Goal: Task Accomplishment & Management: Manage account settings

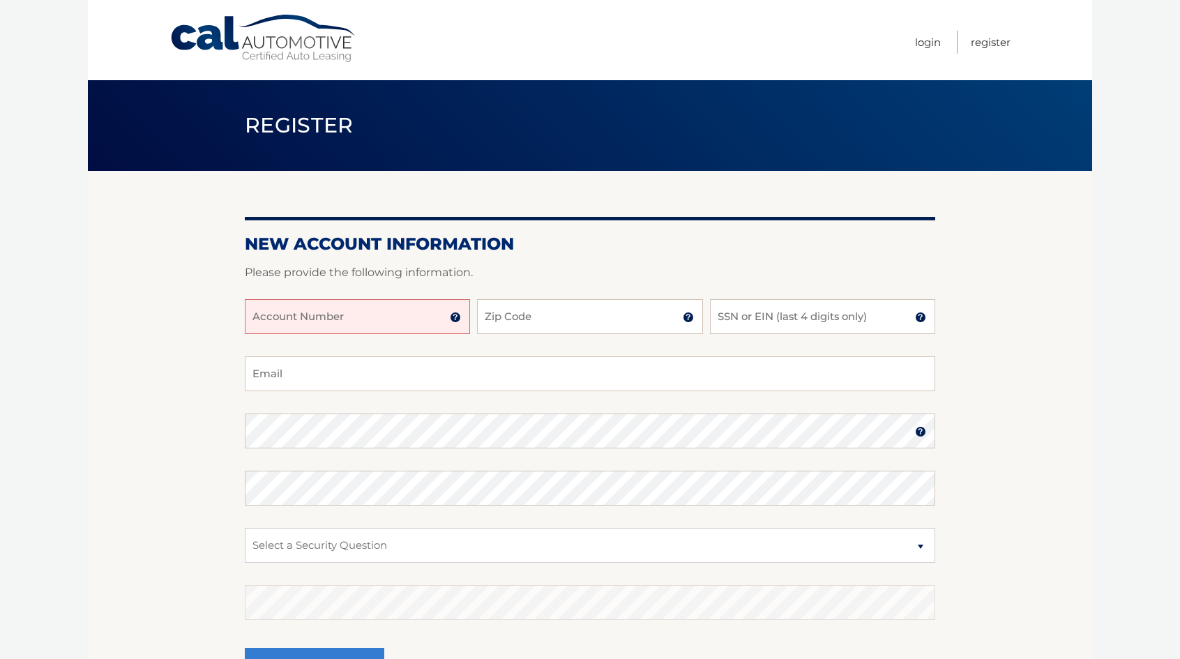
click at [368, 311] on input "Account Number" at bounding box center [357, 316] width 225 height 35
drag, startPoint x: 368, startPoint y: 311, endPoint x: 512, endPoint y: 308, distance: 143.7
click at [512, 308] on div "44456000 Account Number 11 digit account number provided on your coupon book or…" at bounding box center [590, 327] width 690 height 57
type input "44456001423"
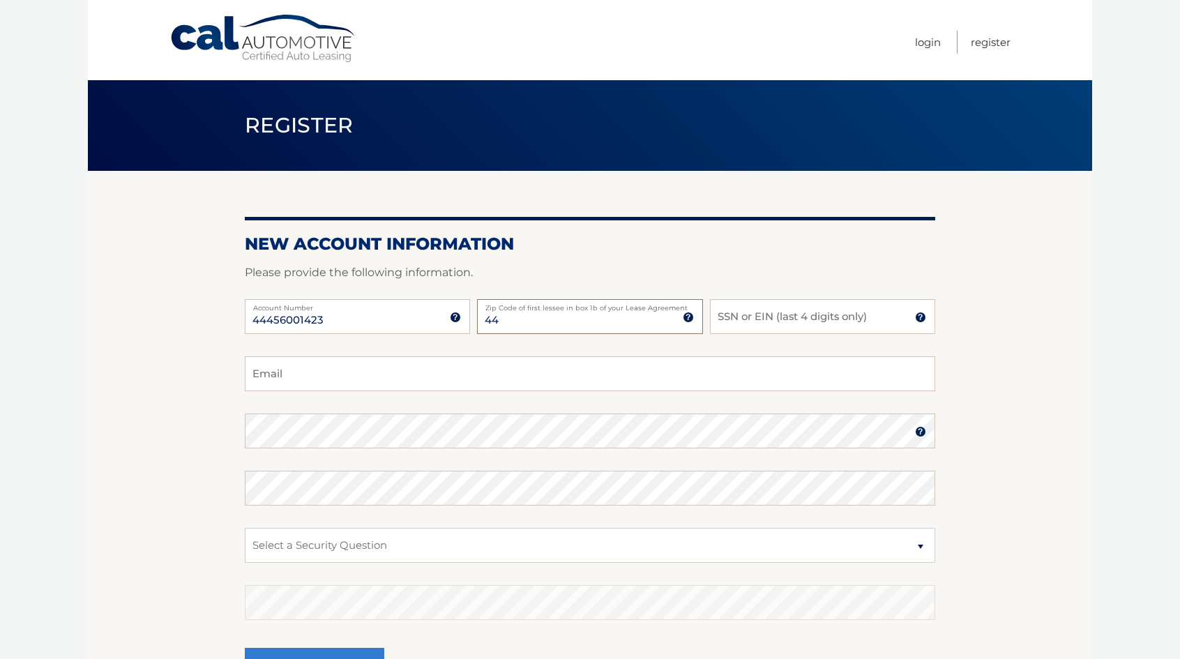
type input "4"
type input "33611"
type input "5920"
type input "dyates1988@gmail.com"
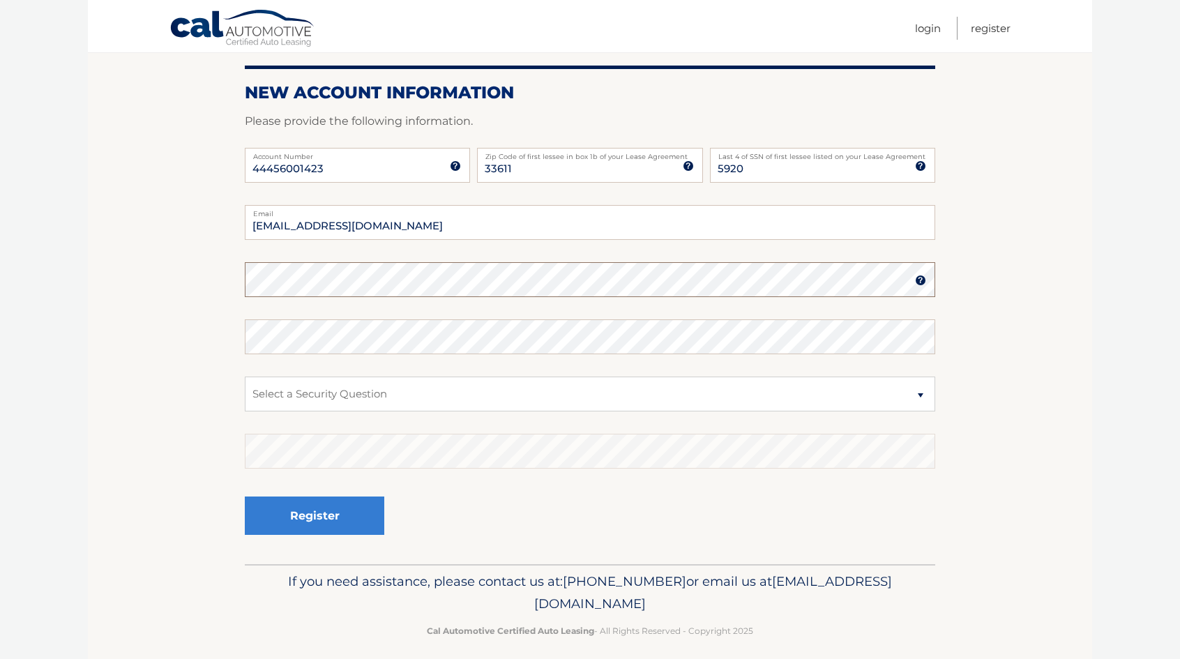
scroll to position [151, 0]
click at [803, 406] on select "Select a Security Question What was the name of your elementary school? What is…" at bounding box center [590, 394] width 690 height 35
select select "2"
click at [245, 377] on select "Select a Security Question What was the name of your elementary school? What is…" at bounding box center [590, 394] width 690 height 35
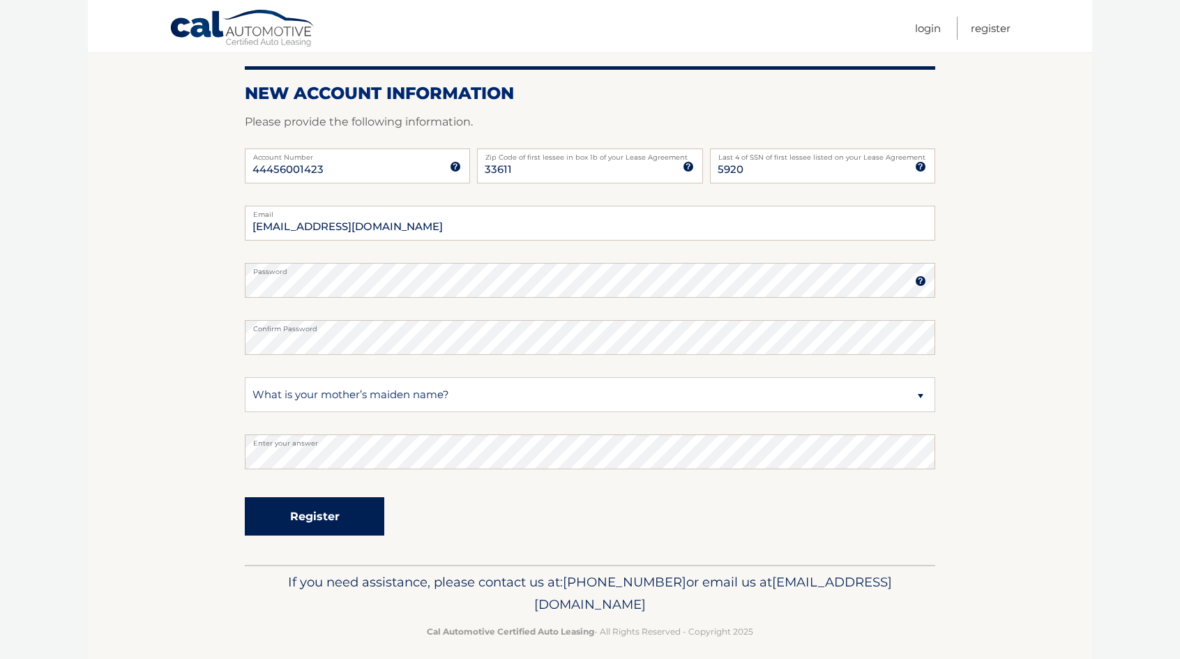
click at [343, 517] on button "Register" at bounding box center [314, 516] width 139 height 38
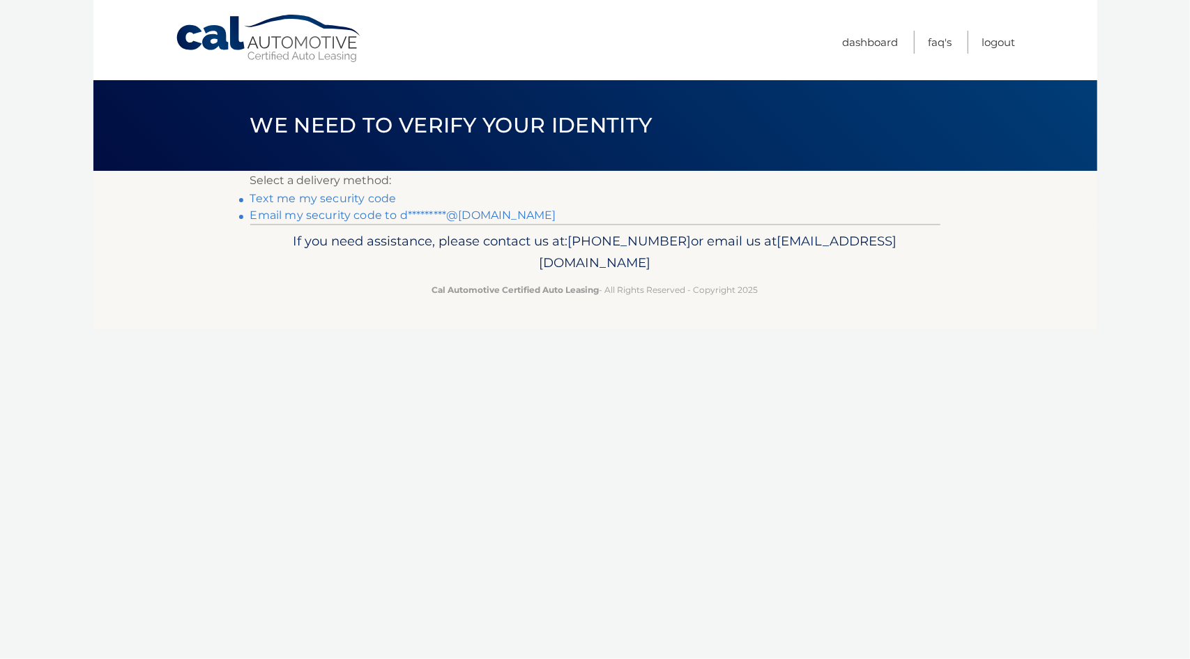
click at [370, 200] on link "Text me my security code" at bounding box center [323, 198] width 146 height 13
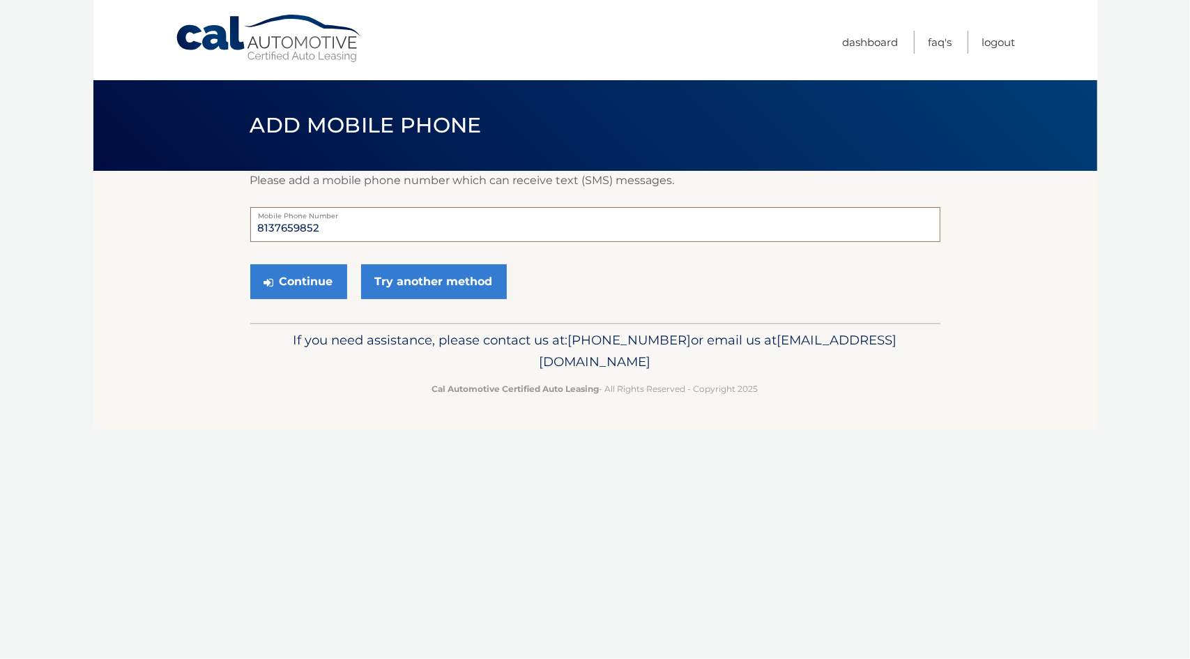
click at [397, 234] on input "8137659852" at bounding box center [595, 224] width 690 height 35
click at [294, 239] on input "8137659852" at bounding box center [595, 224] width 690 height 35
type input "6147169030"
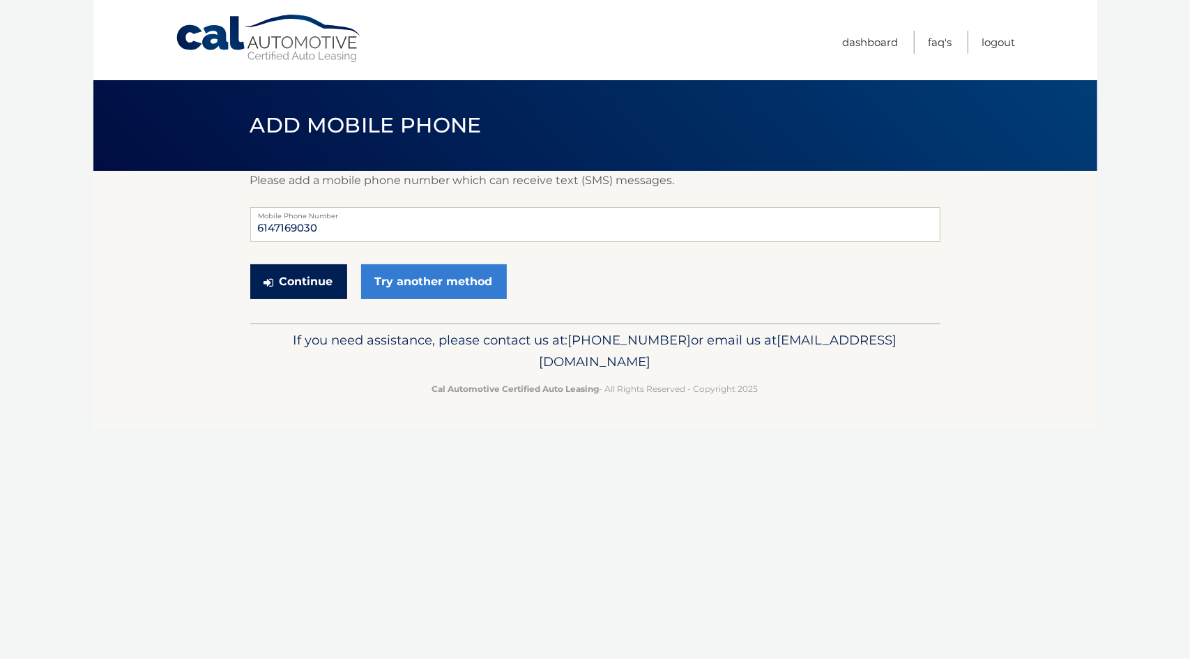
click at [301, 272] on button "Continue" at bounding box center [298, 281] width 97 height 35
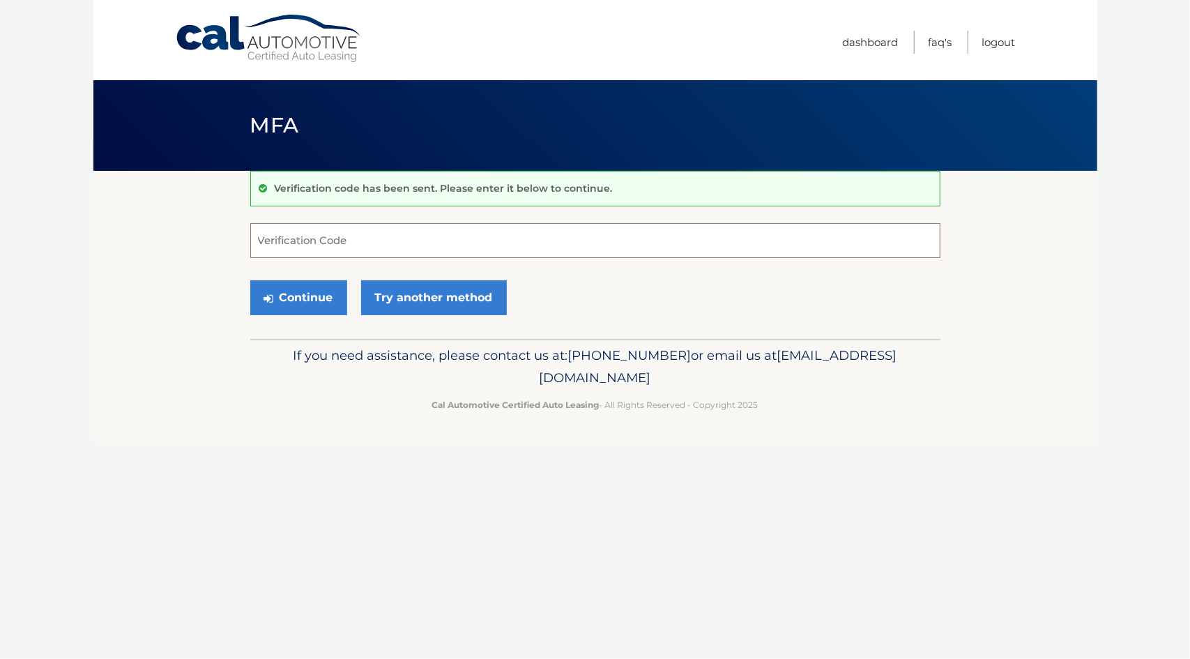
click at [332, 227] on input "Verification Code" at bounding box center [595, 240] width 690 height 35
type input "366611"
click at [308, 302] on button "Continue" at bounding box center [298, 297] width 97 height 35
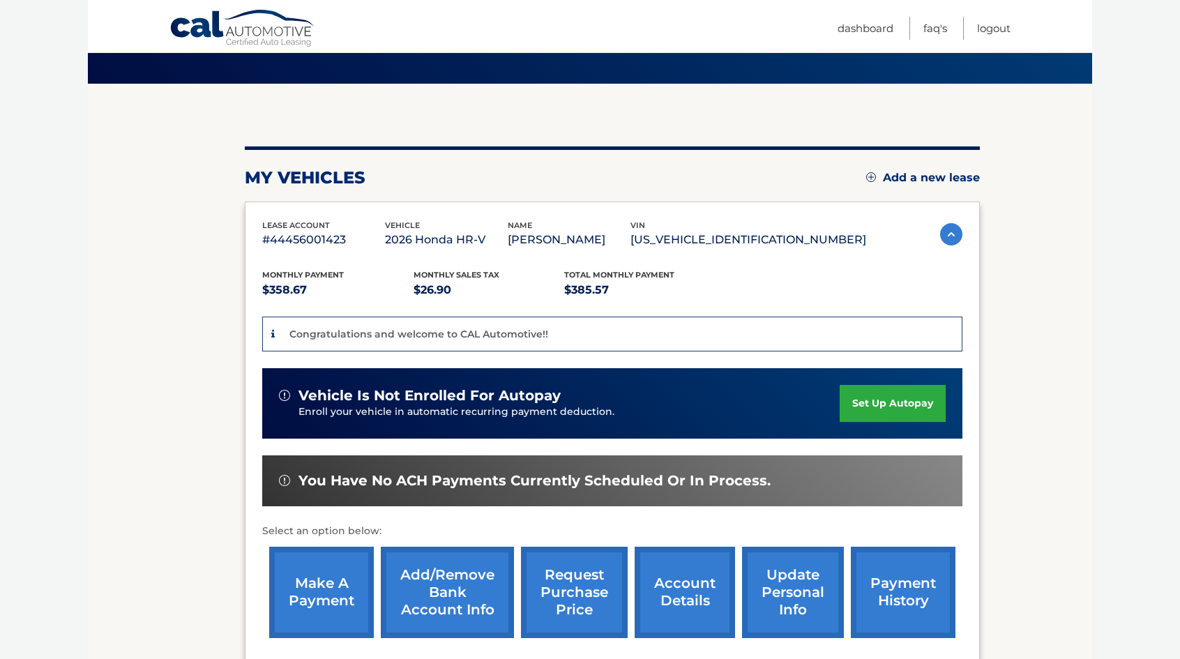
scroll to position [107, 0]
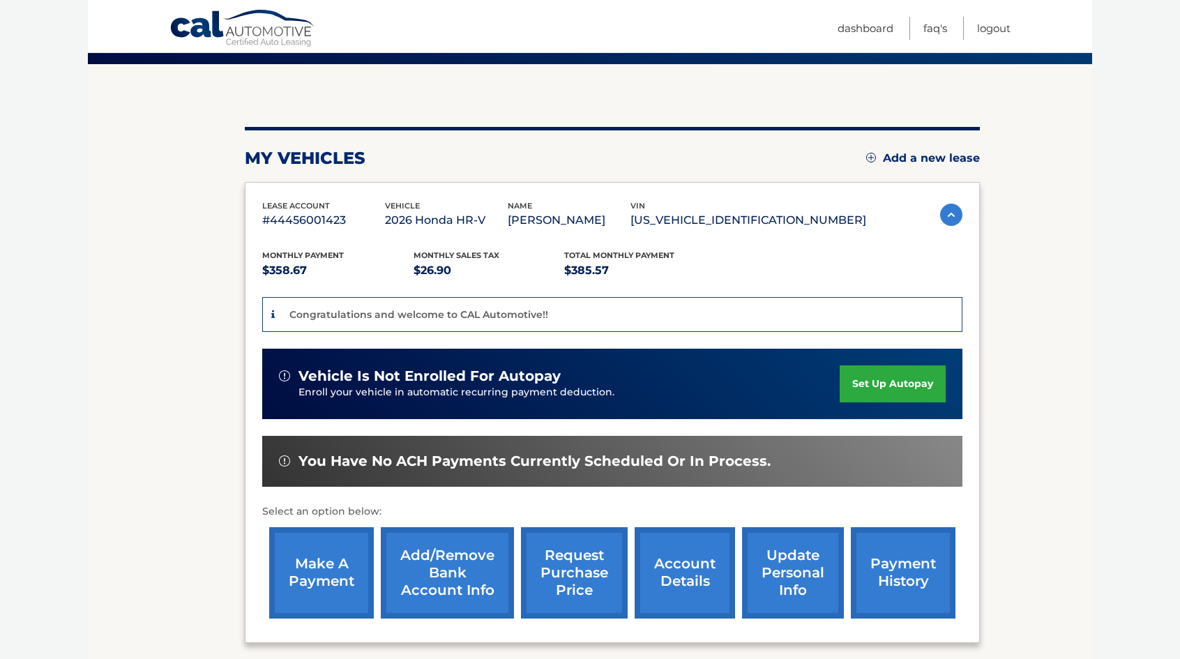
click at [859, 379] on link "set up autopay" at bounding box center [893, 383] width 106 height 37
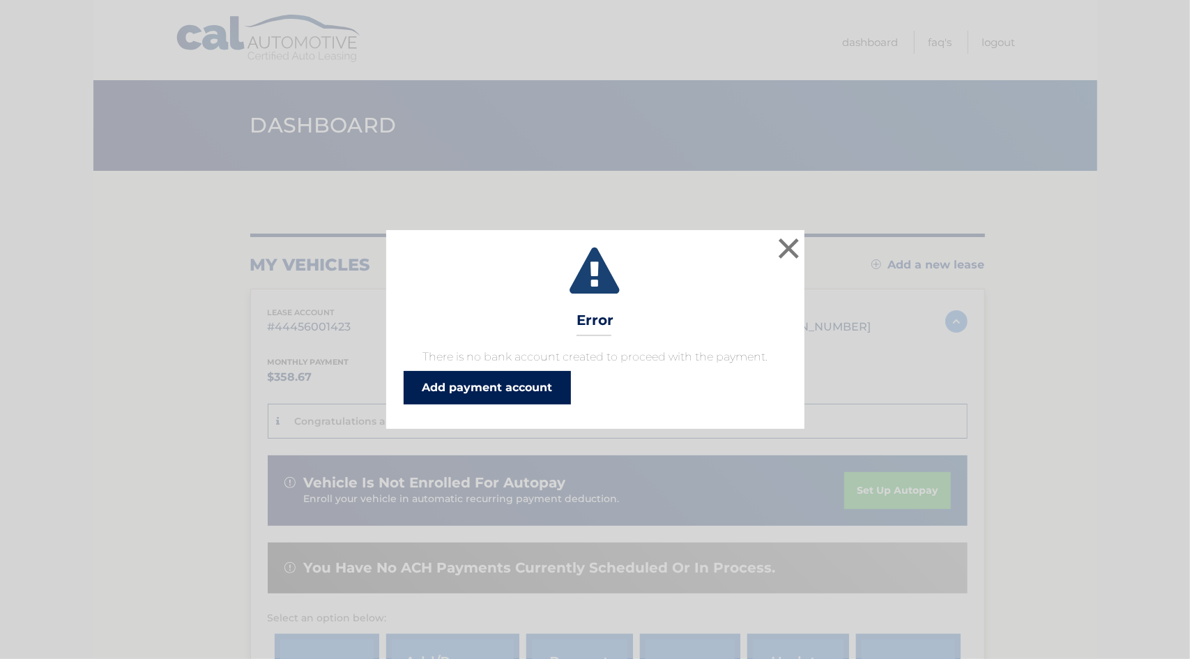
click at [524, 381] on link "Add payment account" at bounding box center [487, 387] width 167 height 33
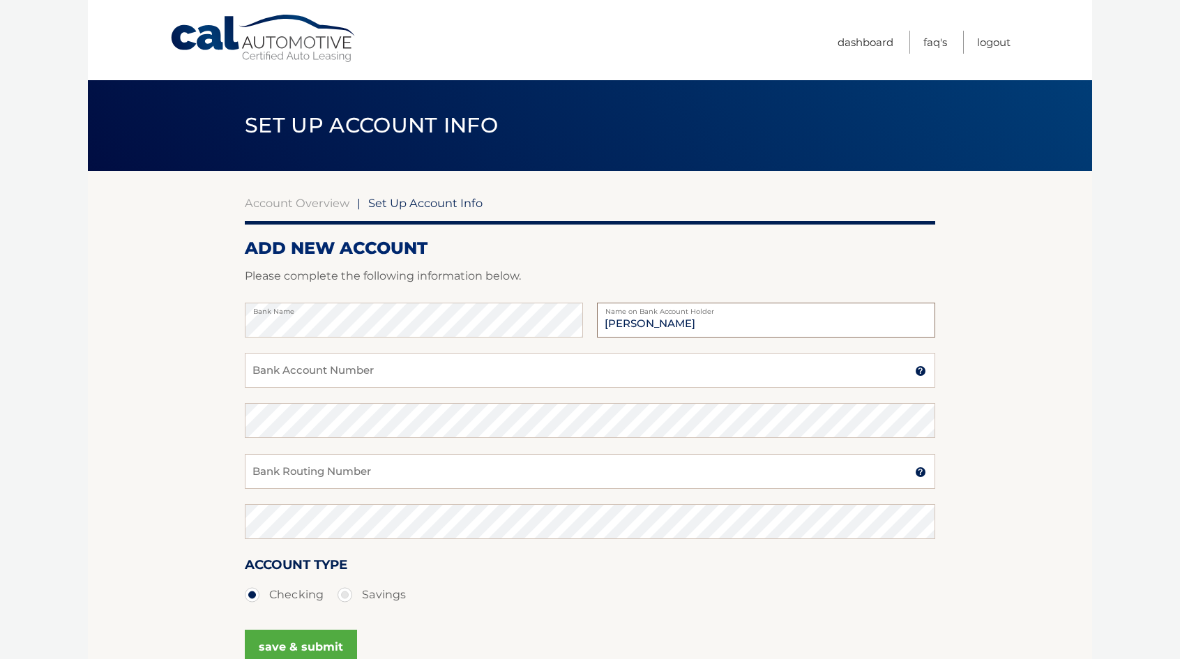
type input "Daniel Yates"
click at [380, 374] on input "Bank Account Number" at bounding box center [590, 370] width 690 height 35
paste input "410022571298"
type input "410022571298"
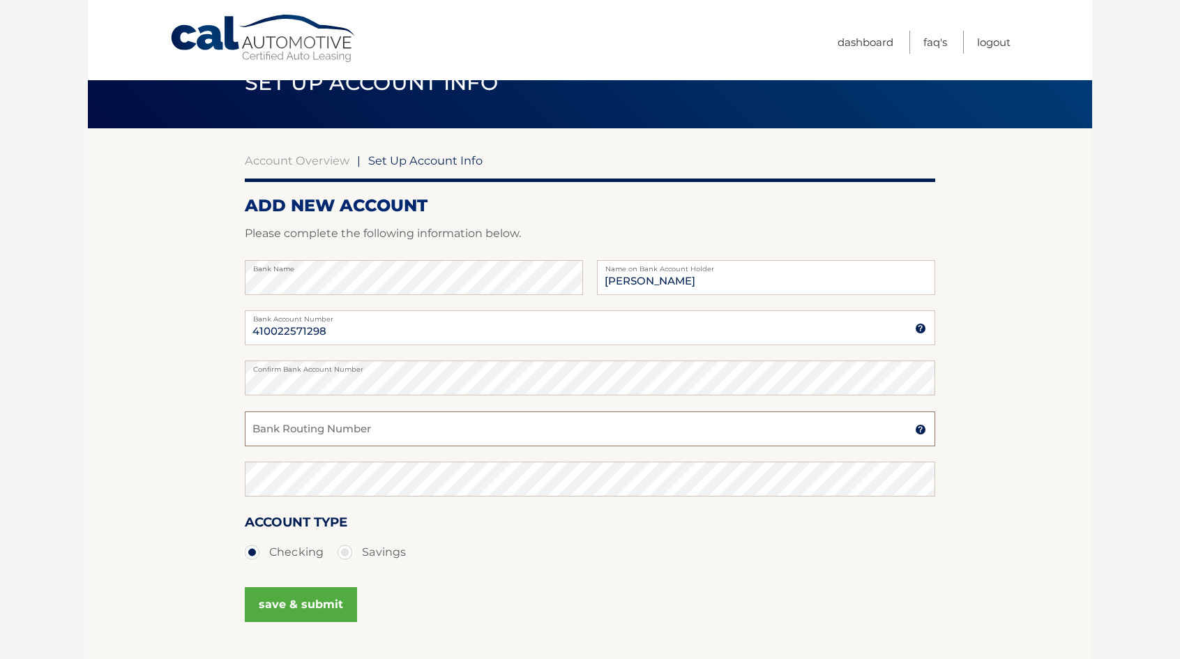
click at [313, 426] on input "Bank Routing Number" at bounding box center [590, 428] width 690 height 35
paste input "031101334"
type input "031101334"
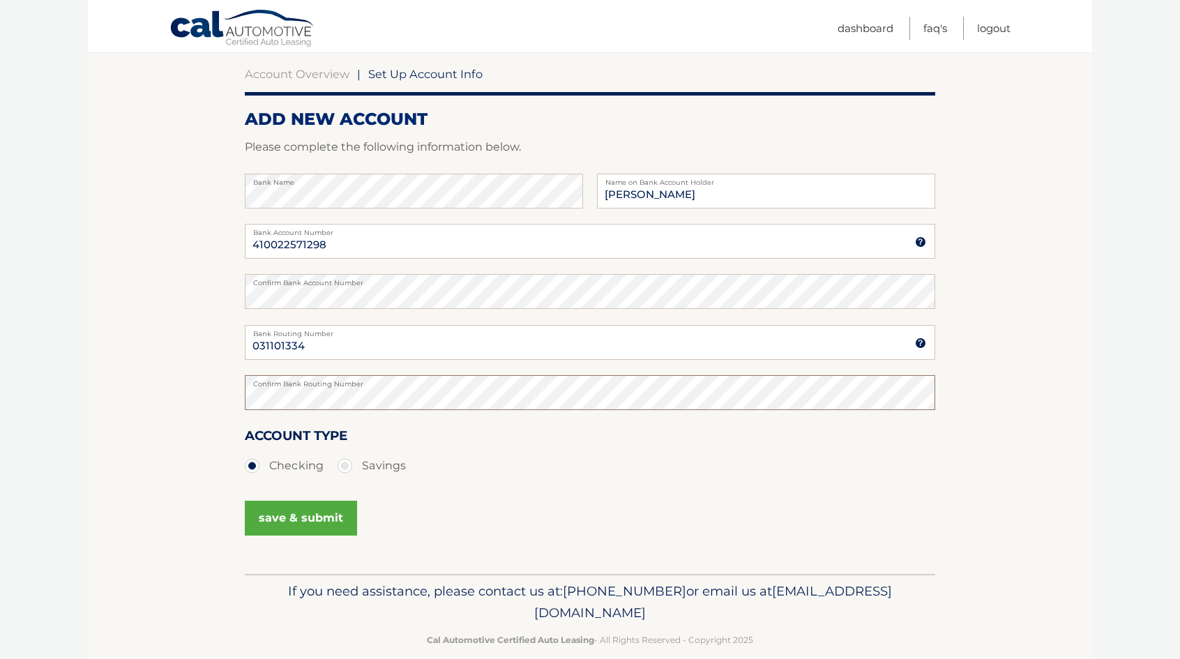
scroll to position [149, 0]
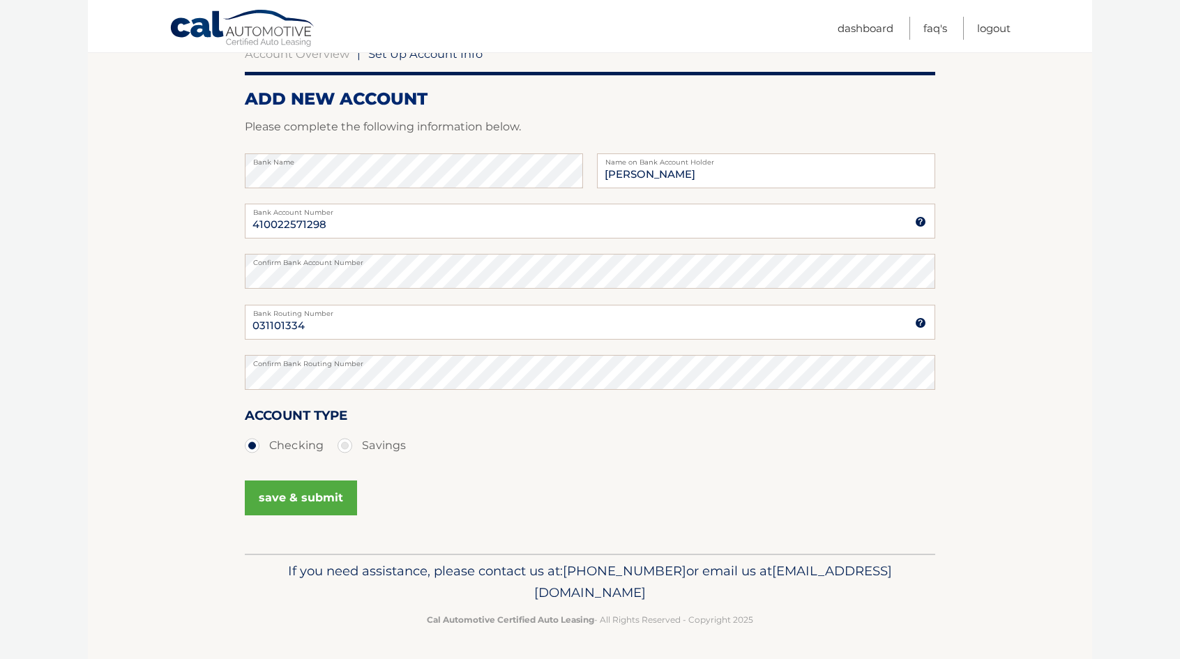
click at [303, 485] on button "save & submit" at bounding box center [301, 497] width 112 height 35
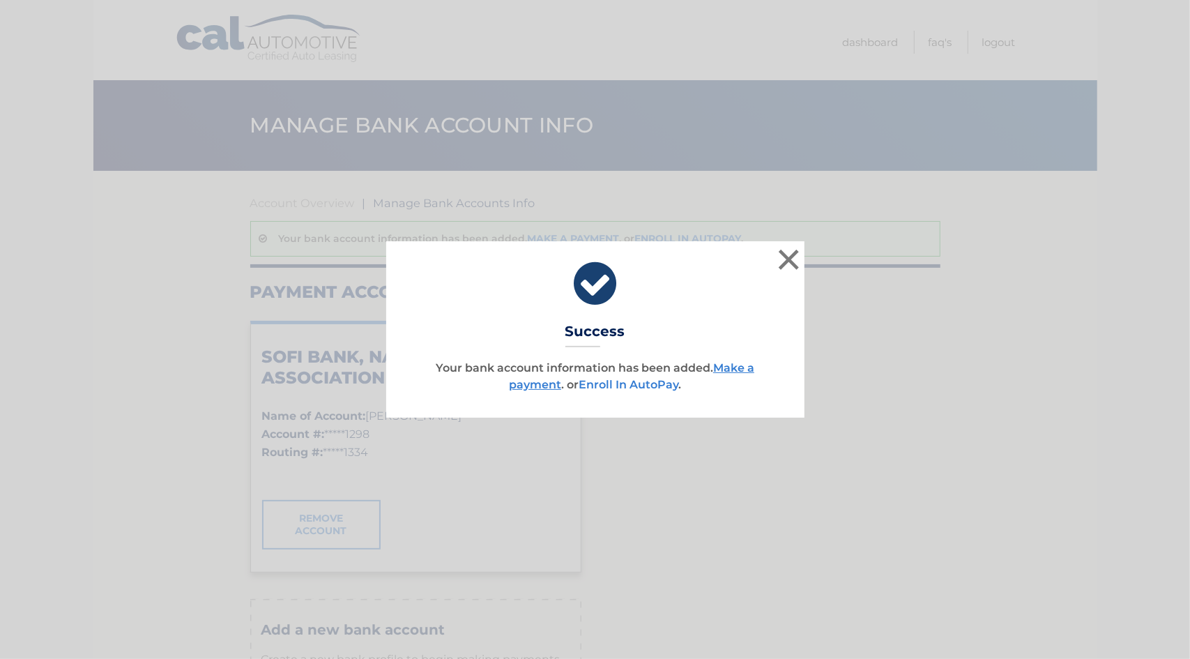
click at [663, 386] on link "Enroll In AutoPay" at bounding box center [629, 384] width 100 height 13
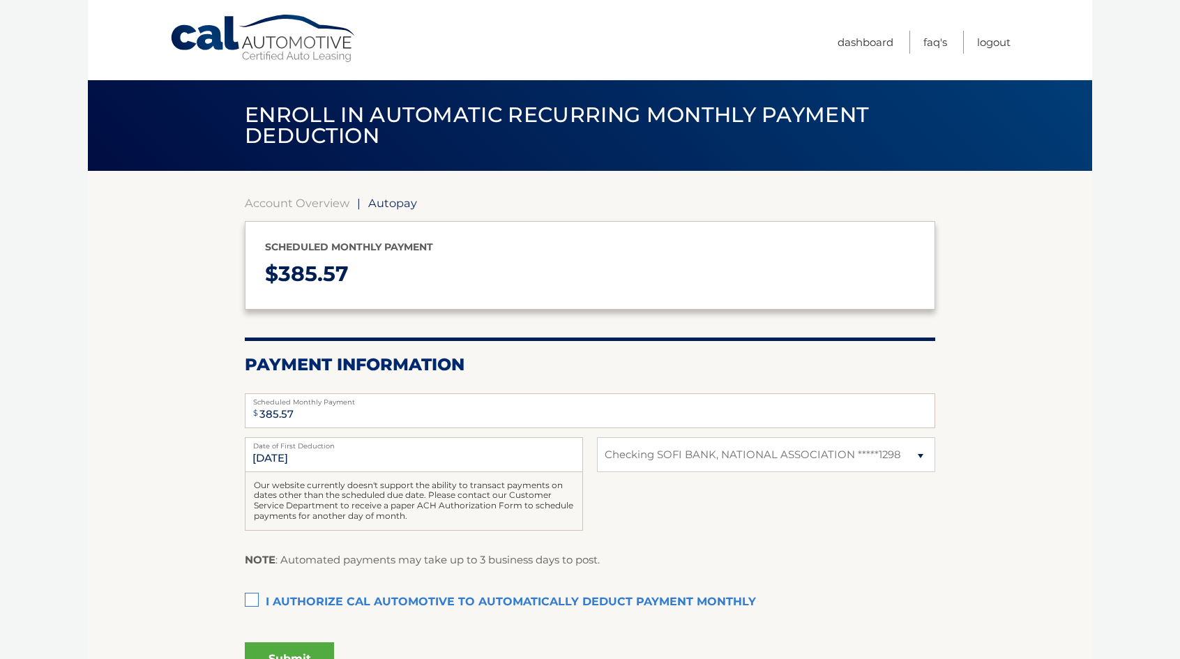
select select "NmYyNTVlMzItNzYxZC00NDJlLWIyMjUtZTUyOTkyZjNkMWZk"
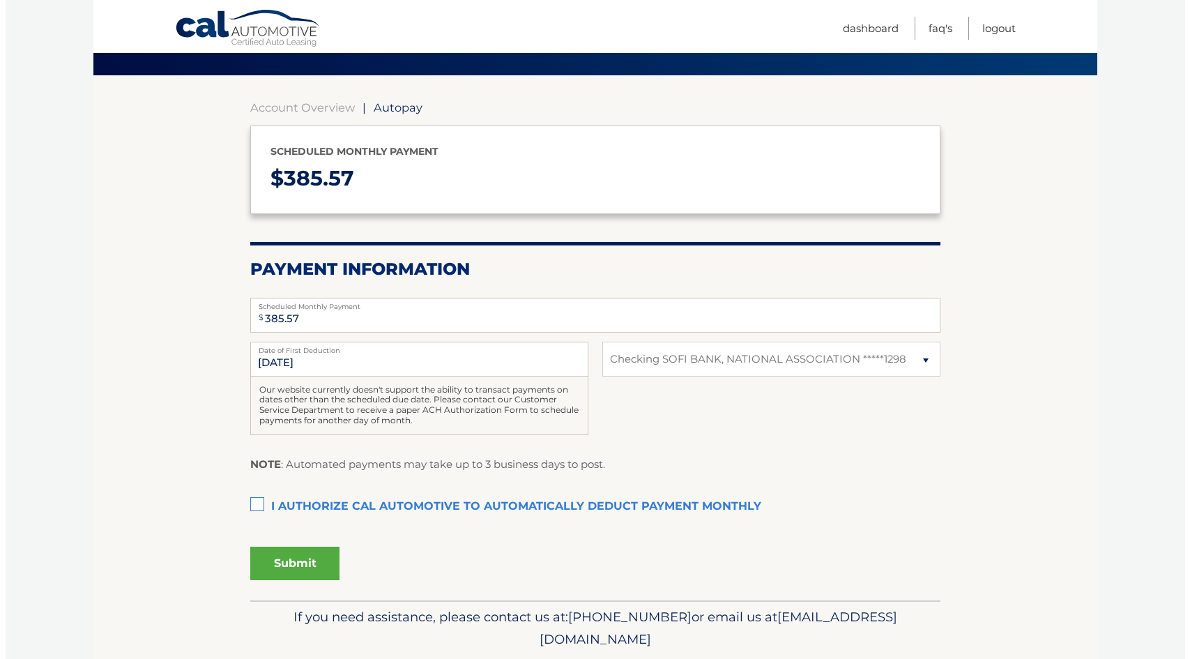
scroll to position [98, 0]
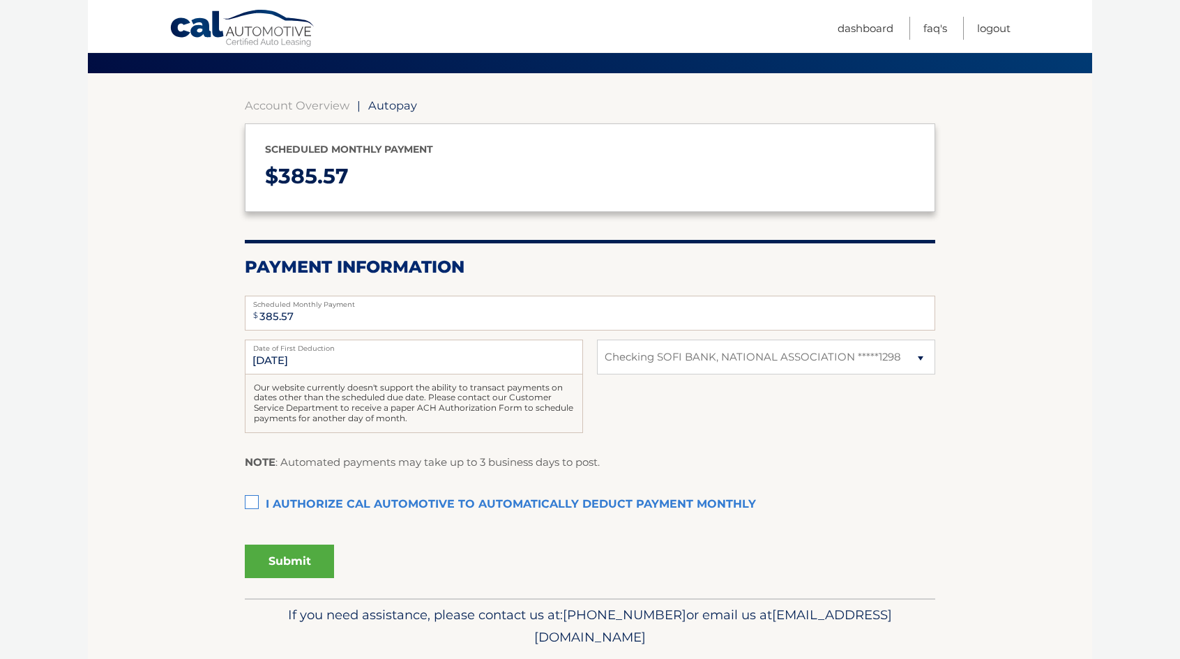
click at [255, 501] on label "I authorize cal automotive to automatically deduct payment monthly This checkbo…" at bounding box center [590, 505] width 690 height 28
click at [0, 0] on input "I authorize cal automotive to automatically deduct payment monthly This checkbo…" at bounding box center [0, 0] width 0 height 0
click at [278, 563] on button "Submit" at bounding box center [289, 561] width 89 height 33
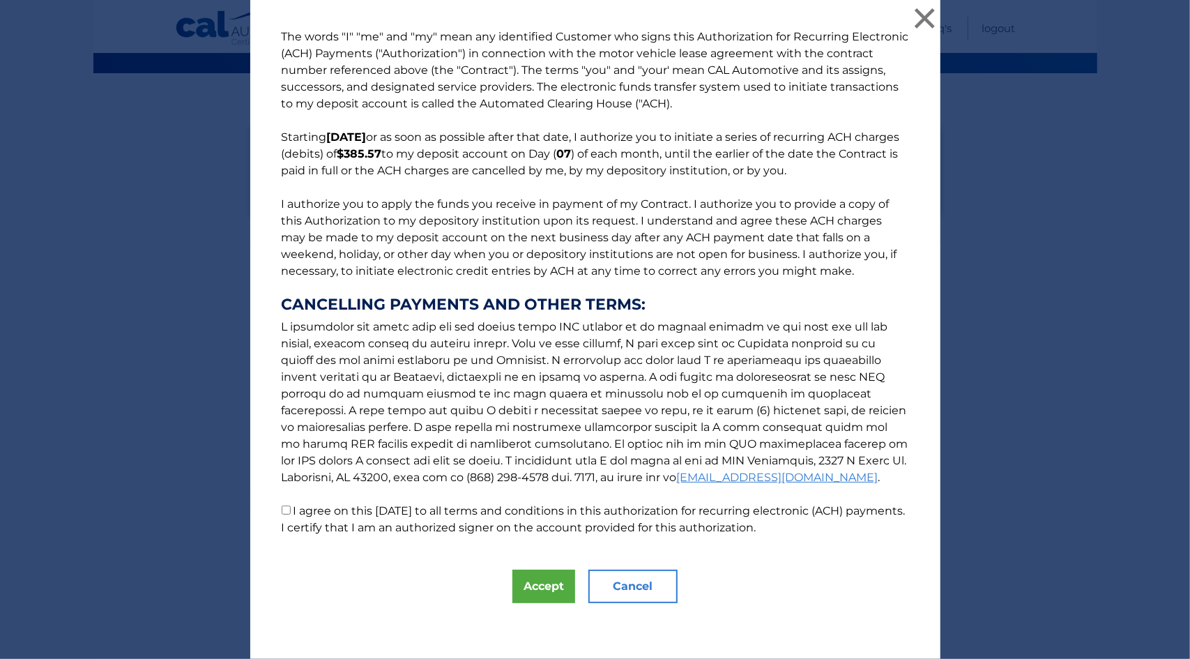
click at [442, 520] on p "The words "I" "me" and "my" mean any identified Customer who signs this Authori…" at bounding box center [595, 283] width 655 height 508
click at [285, 505] on p "The words "I" "me" and "my" mean any identified Customer who signs this Authori…" at bounding box center [595, 283] width 655 height 508
click at [282, 511] on input "I agree on this 09/05/2025 to all terms and conditions in this authorization fo…" at bounding box center [286, 510] width 9 height 9
checkbox input "true"
click at [551, 575] on button "Accept" at bounding box center [544, 586] width 63 height 33
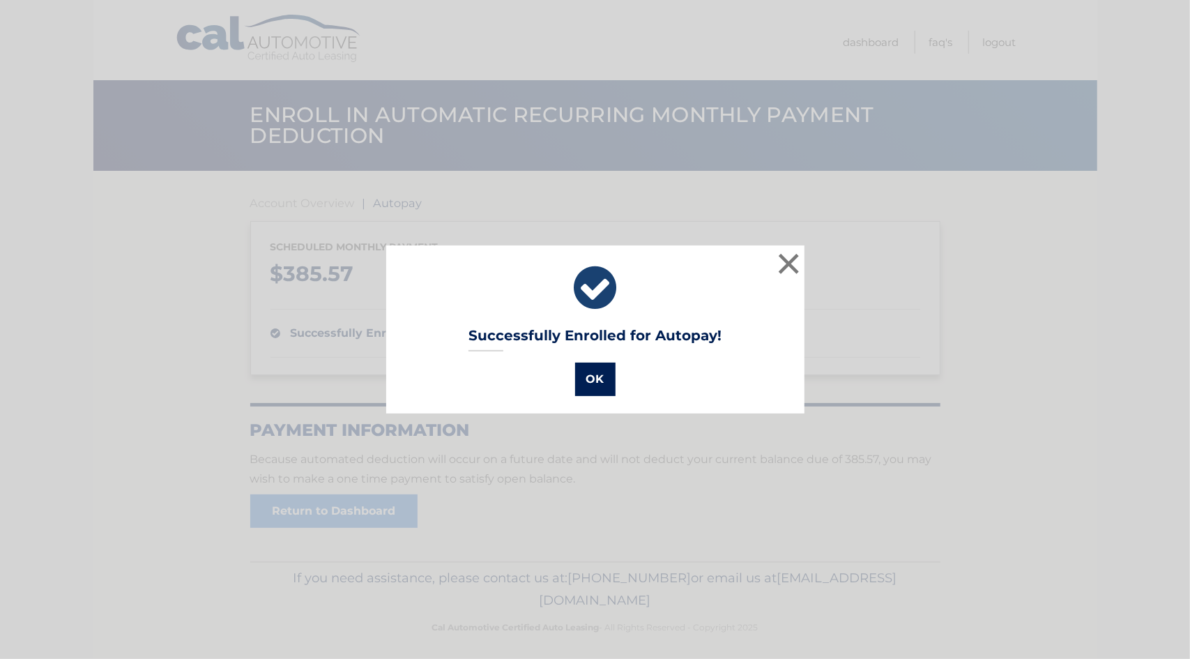
click at [577, 381] on button "OK" at bounding box center [595, 379] width 40 height 33
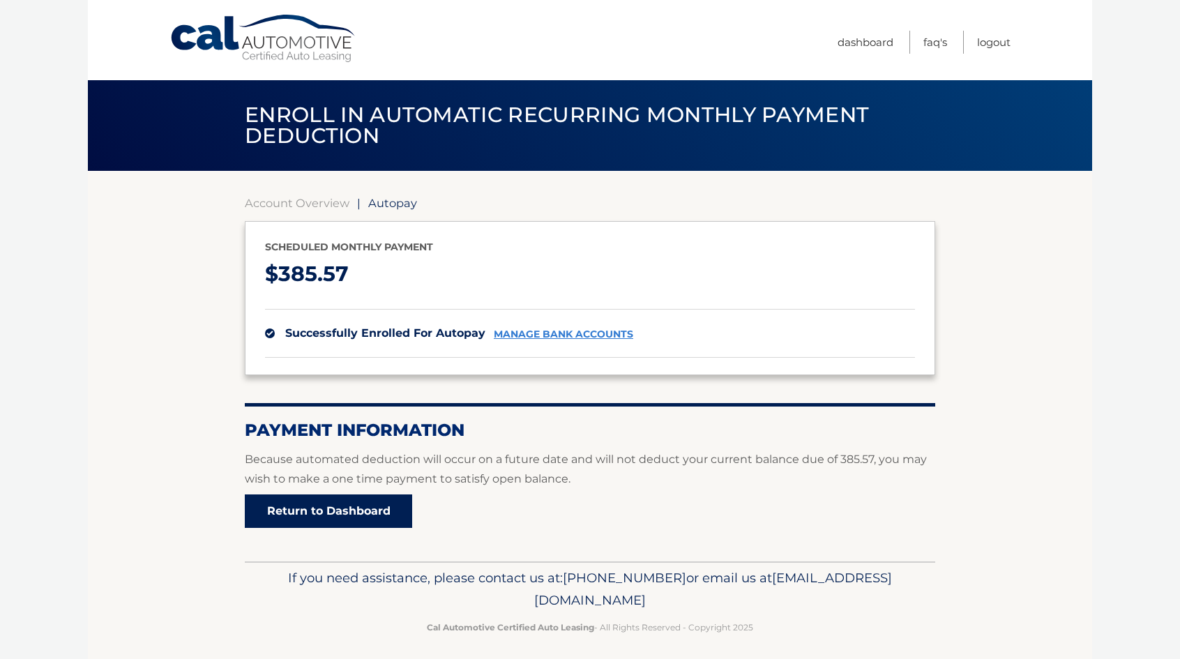
click at [353, 503] on link "Return to Dashboard" at bounding box center [328, 510] width 167 height 33
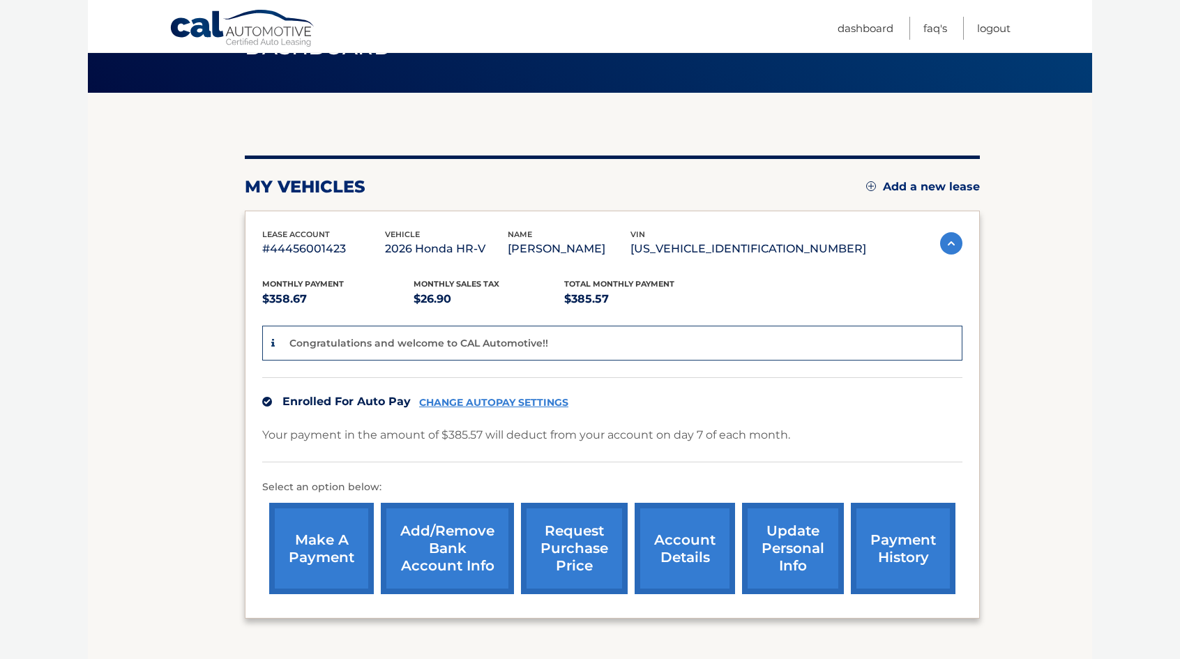
scroll to position [183, 0]
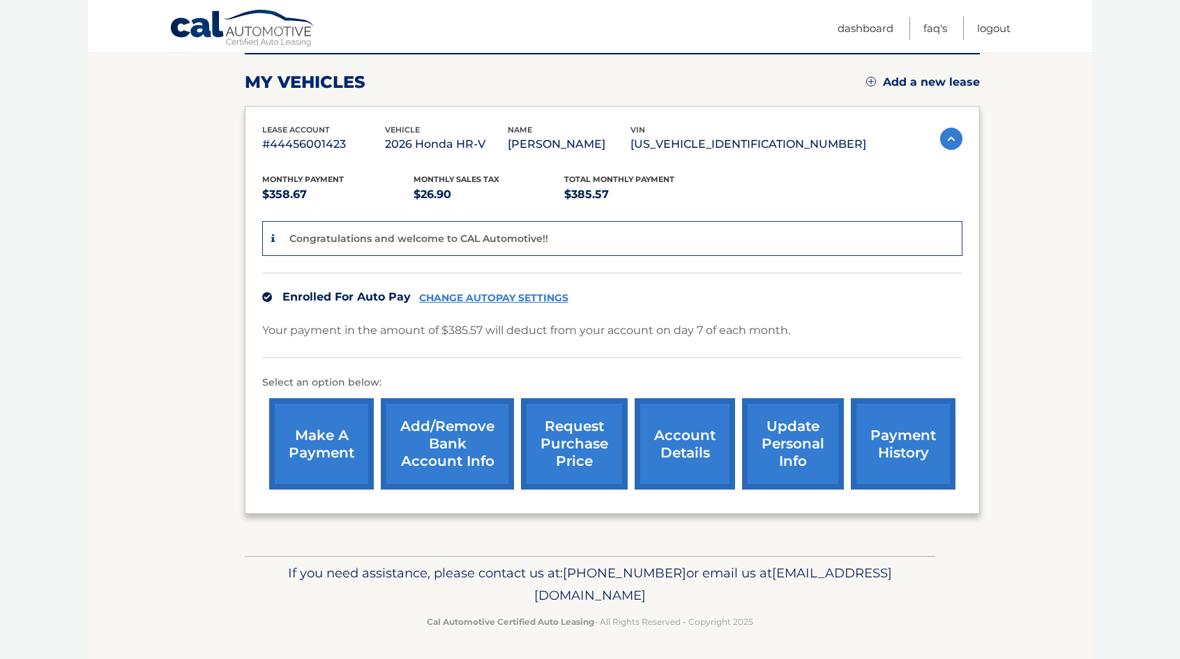
click at [582, 469] on link "request purchase price" at bounding box center [574, 443] width 107 height 91
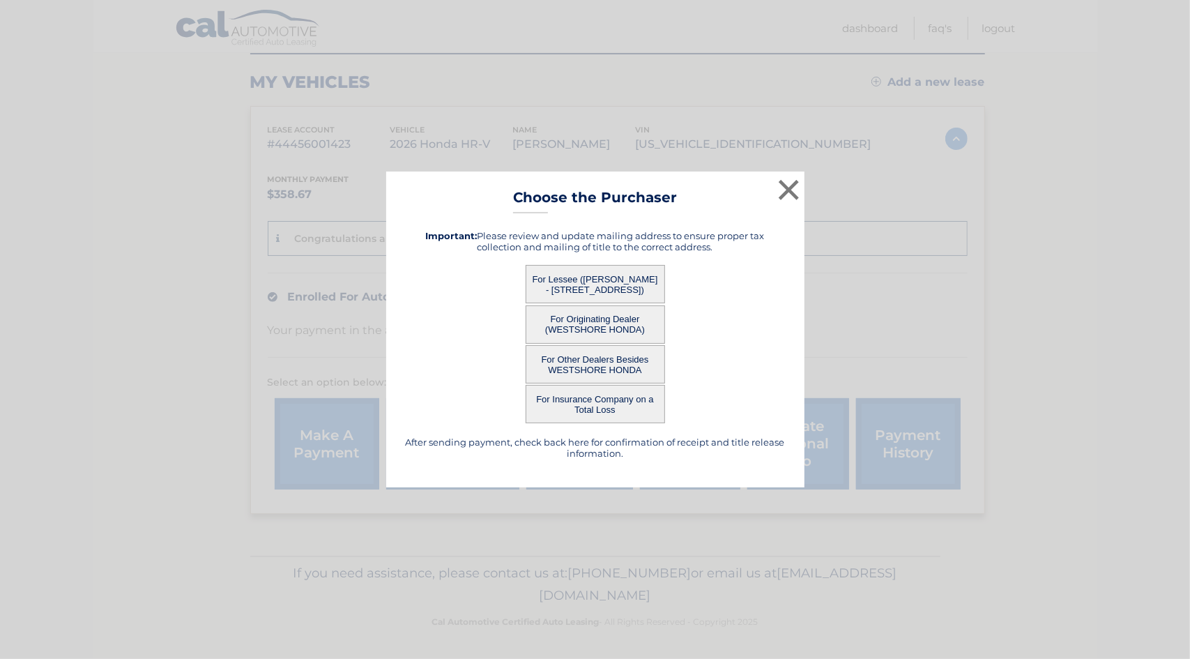
click at [562, 279] on button "For Lessee ([PERSON_NAME] - [STREET_ADDRESS])" at bounding box center [595, 284] width 139 height 38
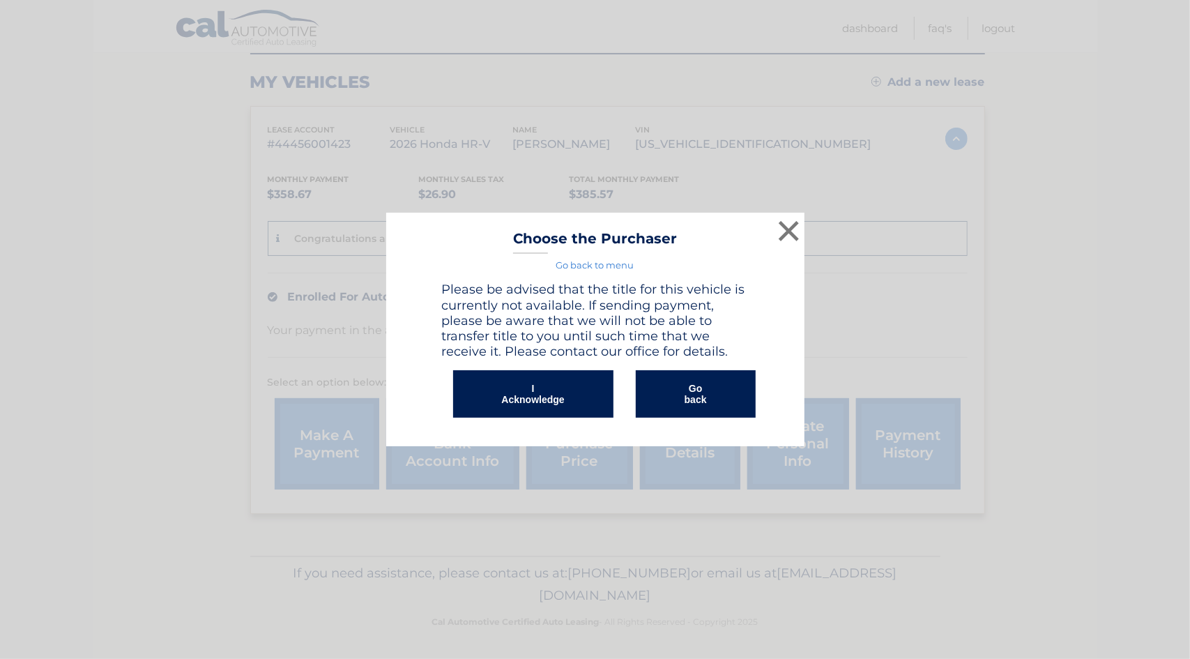
click at [510, 393] on button "I Acknowledge" at bounding box center [533, 393] width 160 height 47
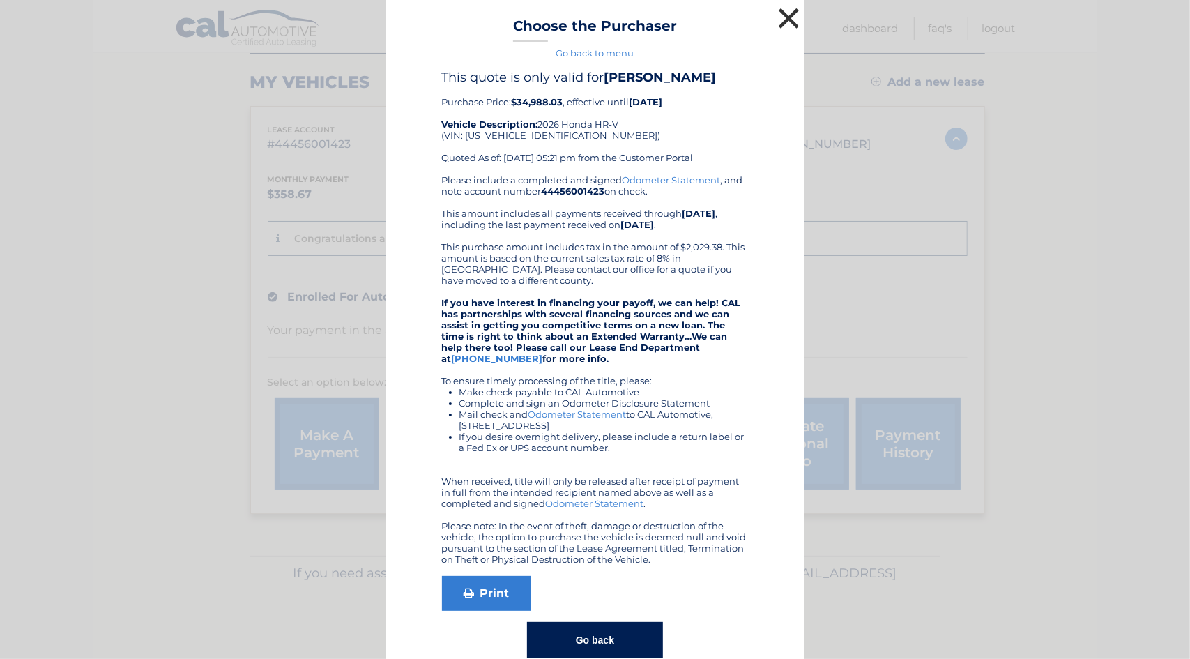
click at [787, 22] on button "×" at bounding box center [789, 18] width 28 height 28
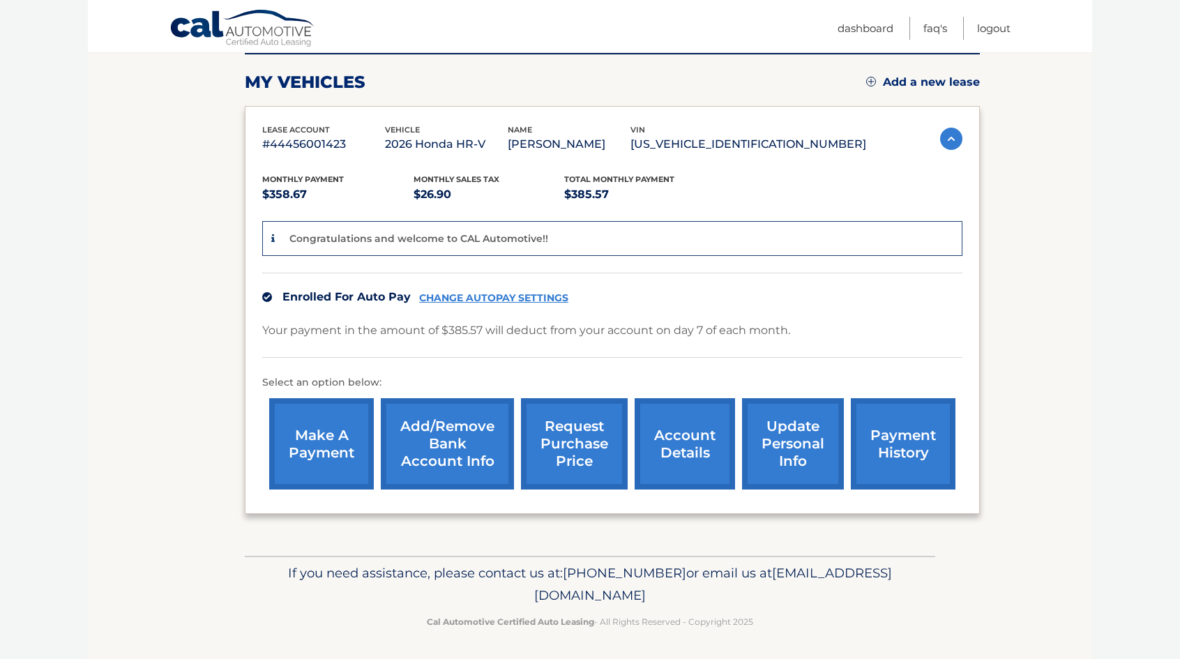
click at [667, 410] on link "account details" at bounding box center [685, 443] width 100 height 91
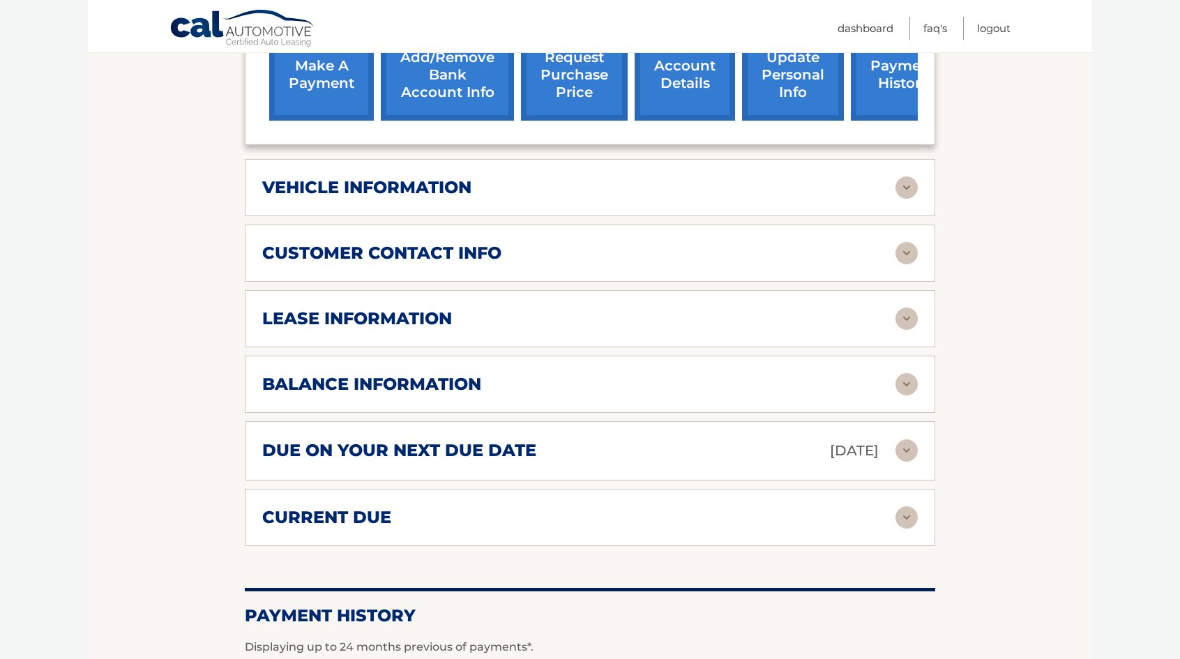
scroll to position [558, 0]
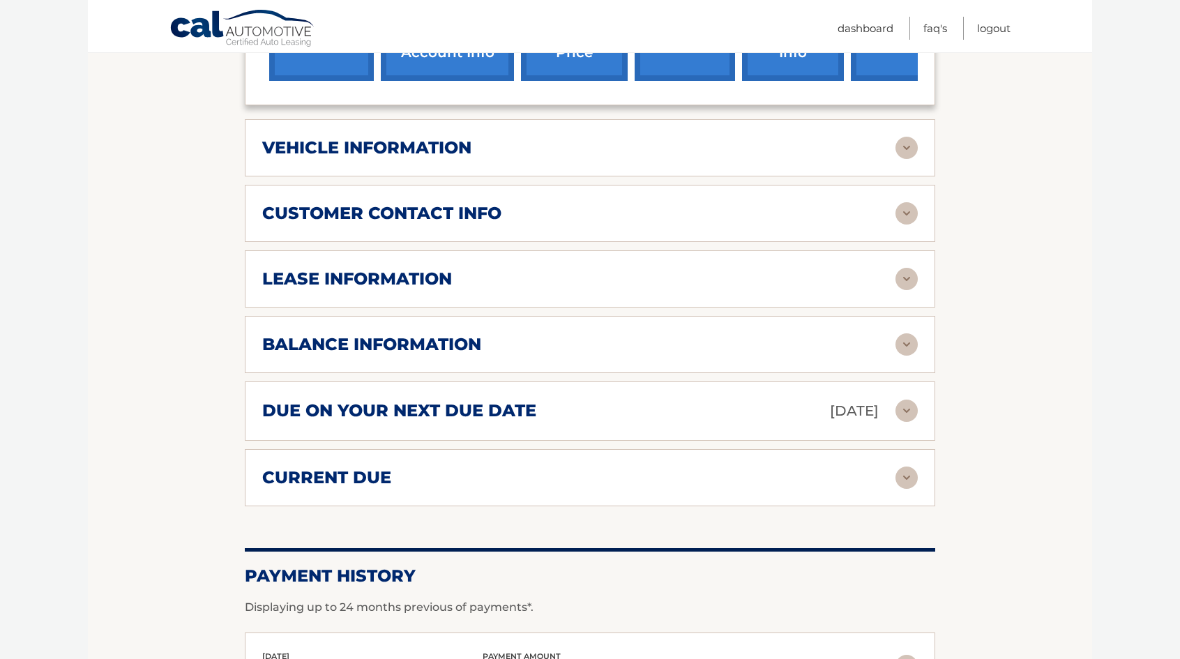
click at [893, 151] on div "vehicle information" at bounding box center [578, 147] width 633 height 21
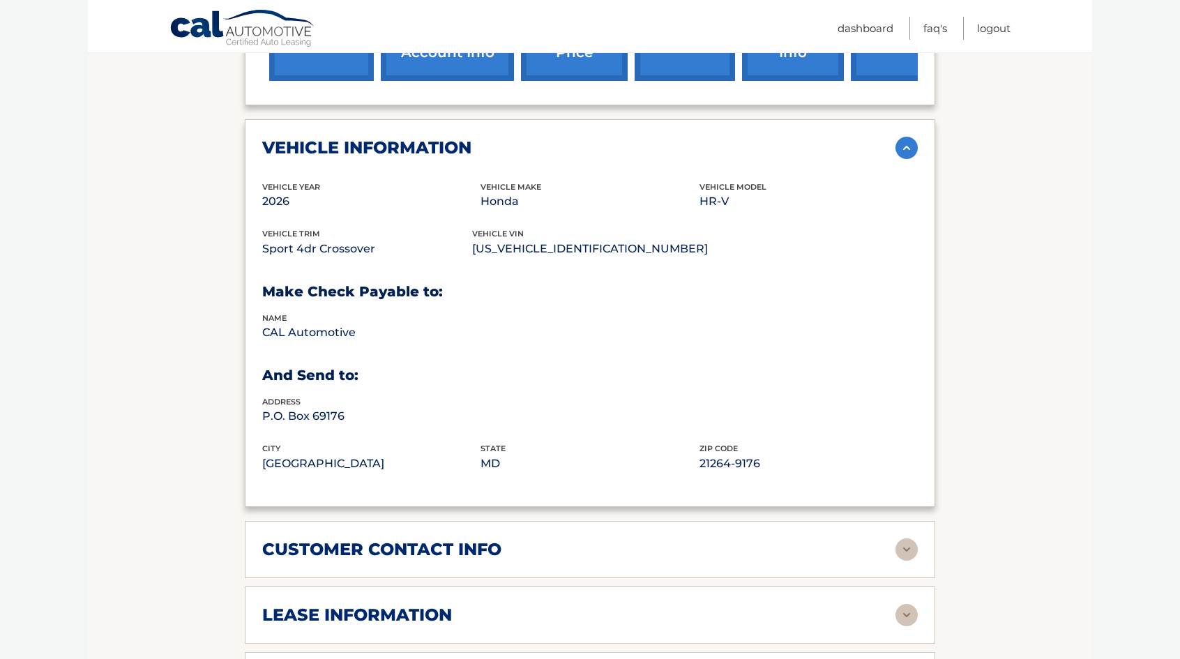
click at [896, 149] on img at bounding box center [906, 148] width 22 height 22
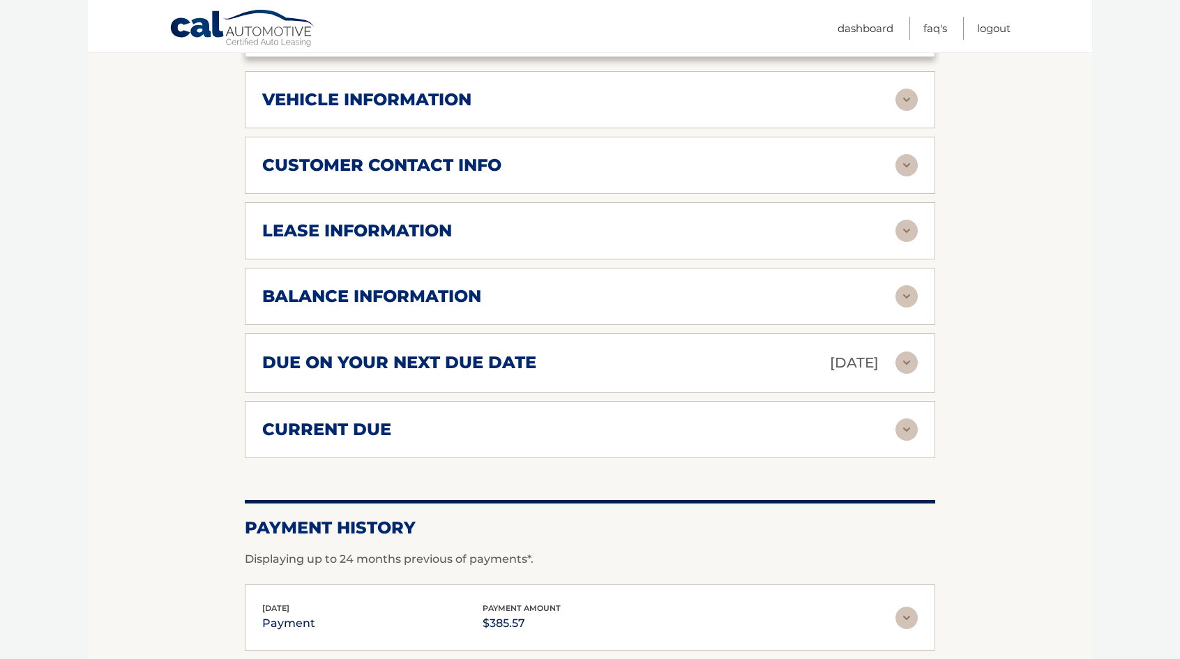
scroll to position [607, 0]
click at [888, 202] on div "lease information Contract Start Date [DATE] Term 39 Maturity Date [DATE] Start…" at bounding box center [590, 230] width 690 height 57
click at [897, 175] on div "customer contact info full name [PERSON_NAME] street address [STREET_ADDRESS] c…" at bounding box center [590, 164] width 690 height 57
click at [902, 167] on img at bounding box center [906, 164] width 22 height 22
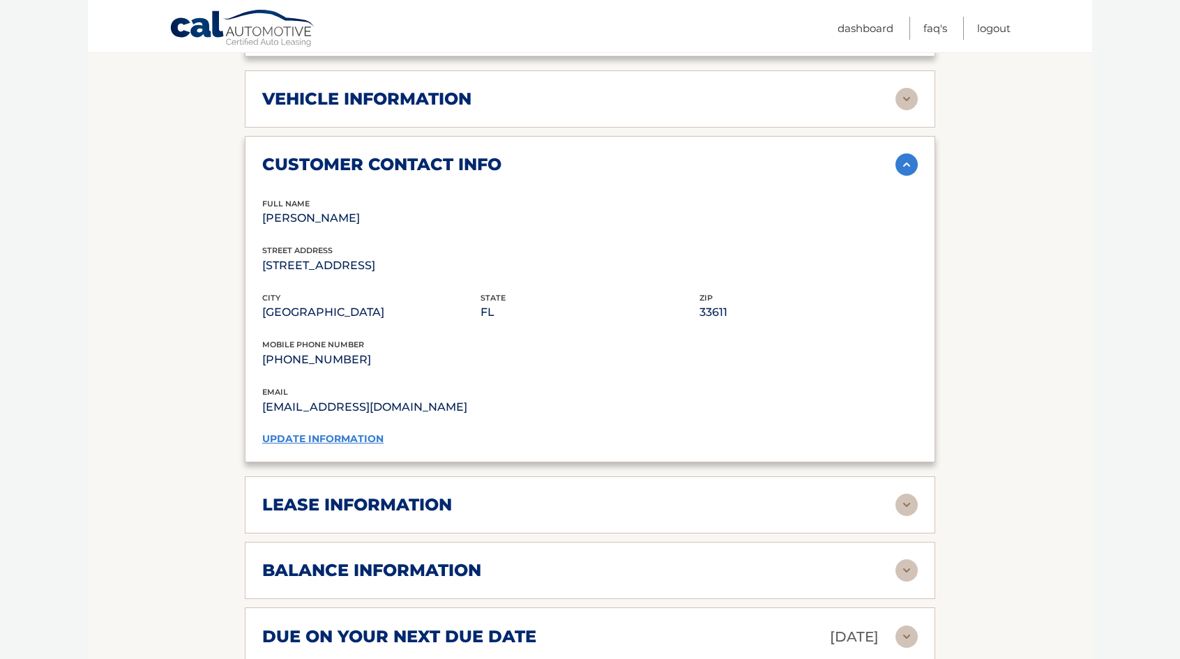
click at [902, 167] on img at bounding box center [906, 164] width 22 height 22
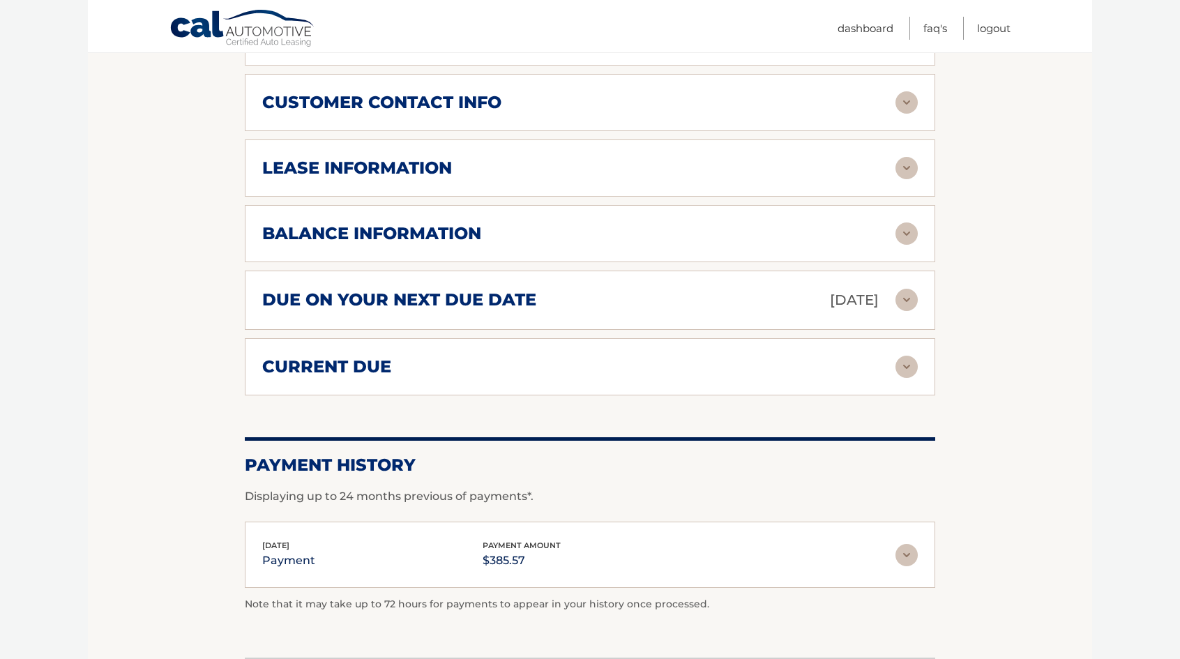
scroll to position [669, 0]
click at [911, 174] on img at bounding box center [906, 167] width 22 height 22
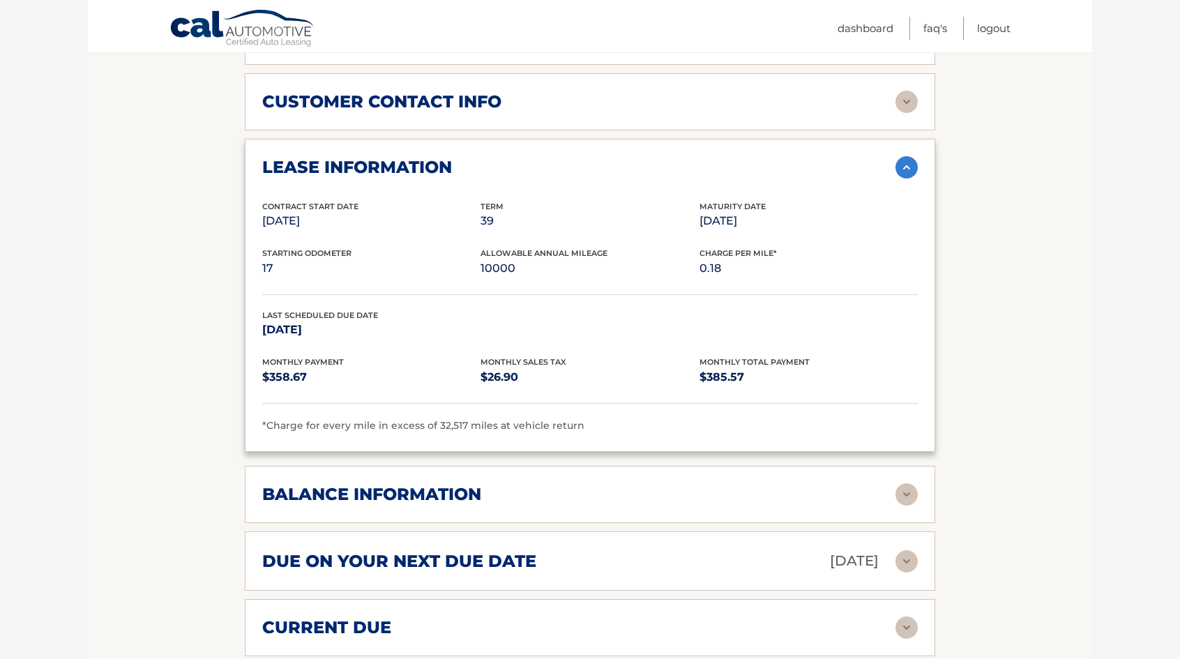
click at [907, 486] on img at bounding box center [906, 494] width 22 height 22
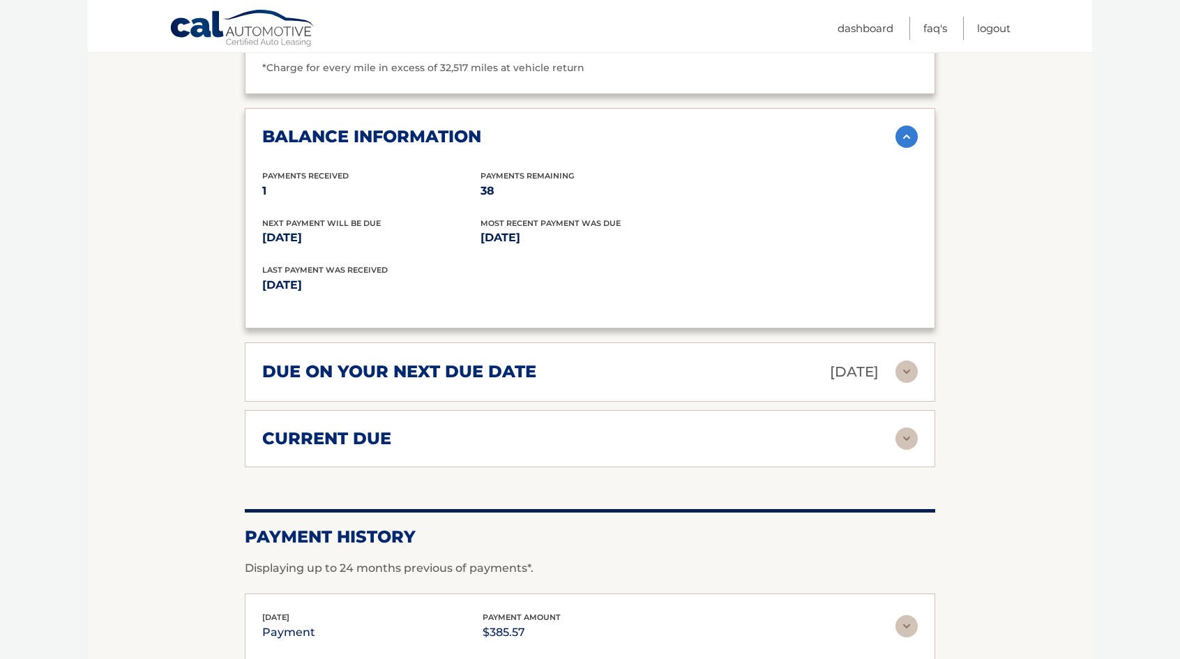
scroll to position [1028, 0]
click at [905, 369] on img at bounding box center [906, 371] width 22 height 22
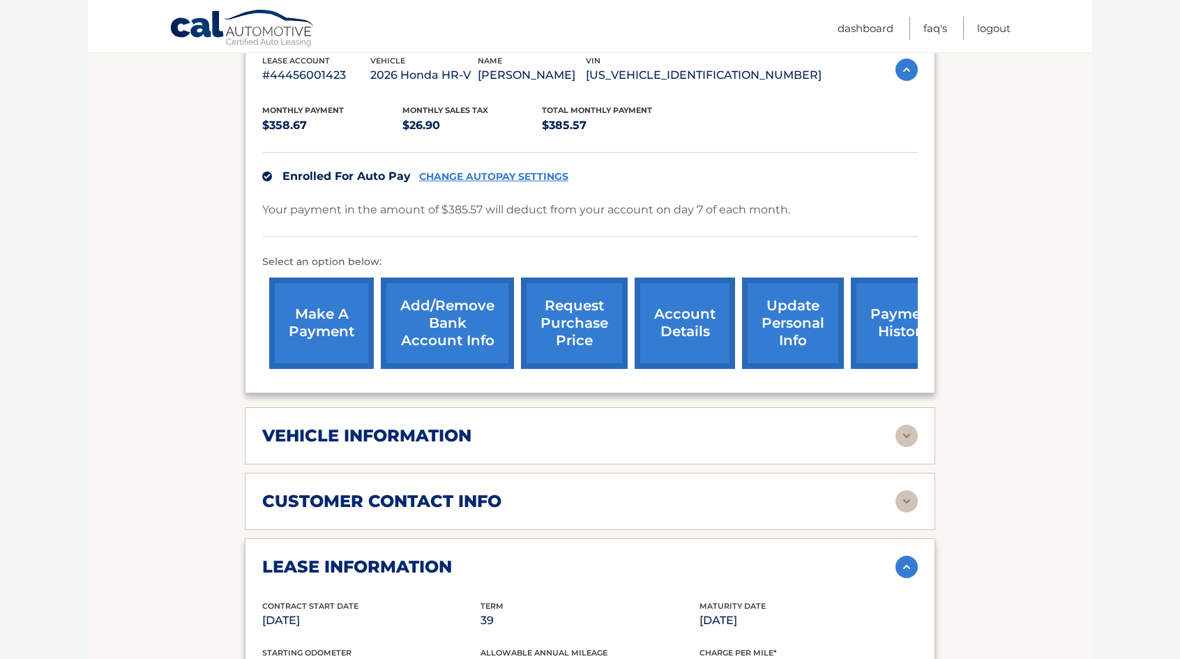
scroll to position [0, 0]
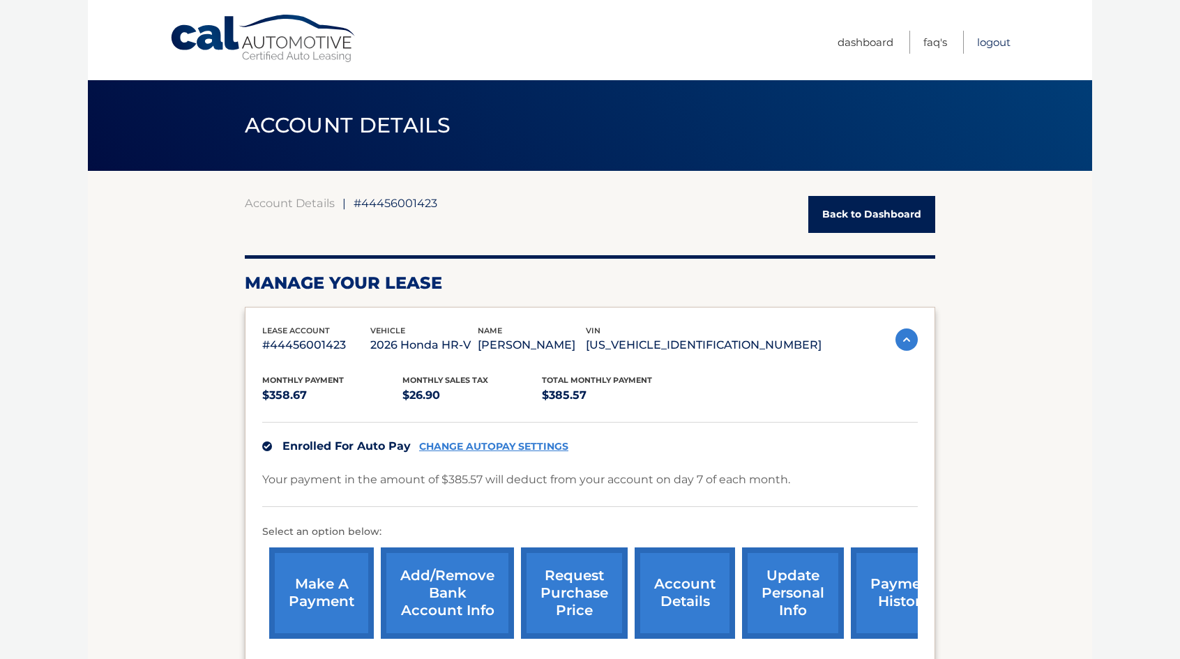
click at [999, 40] on link "Logout" at bounding box center [993, 42] width 33 height 23
